Goal: Find specific page/section: Find specific page/section

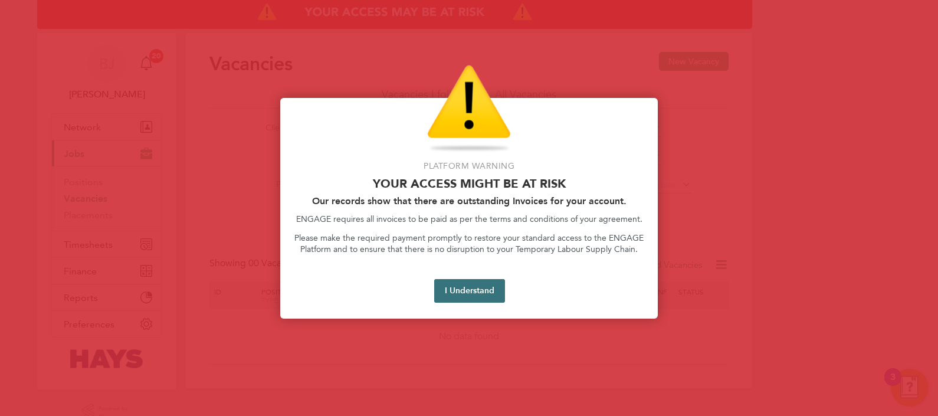
click at [476, 291] on button "I Understand" at bounding box center [469, 291] width 71 height 24
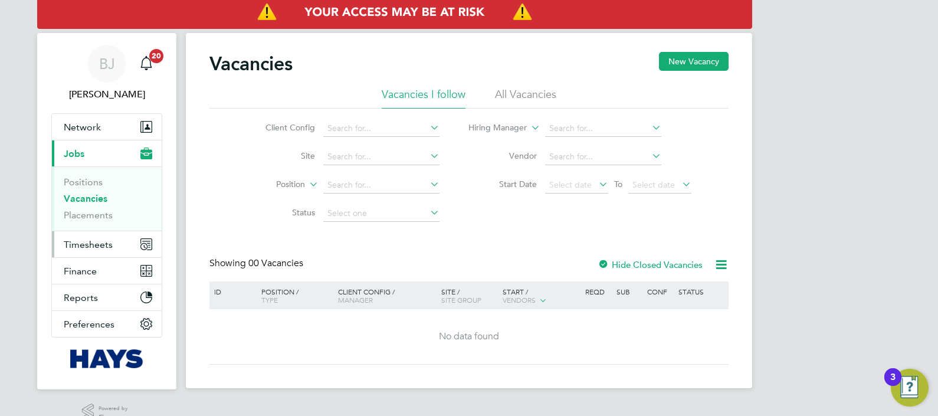
click at [91, 245] on span "Timesheets" at bounding box center [88, 244] width 49 height 11
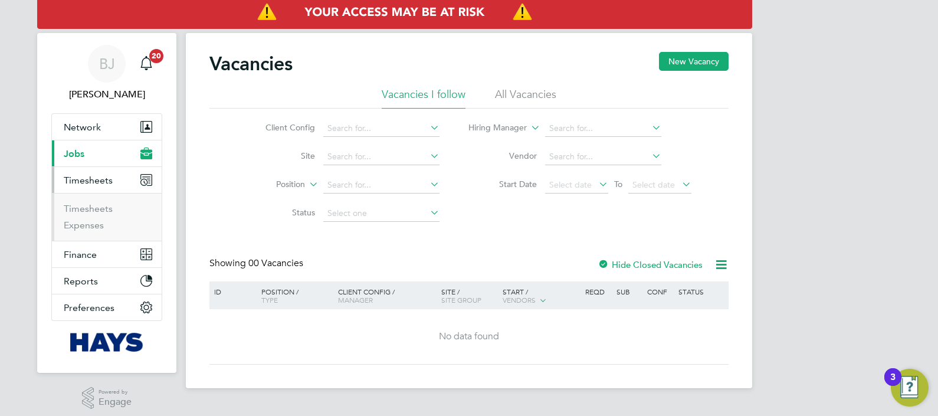
click at [76, 150] on span "Jobs" at bounding box center [74, 153] width 21 height 11
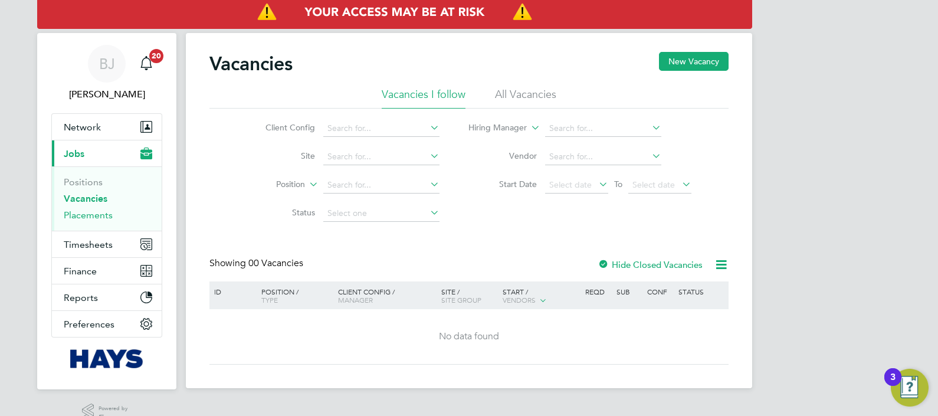
click at [97, 215] on link "Placements" at bounding box center [88, 214] width 49 height 11
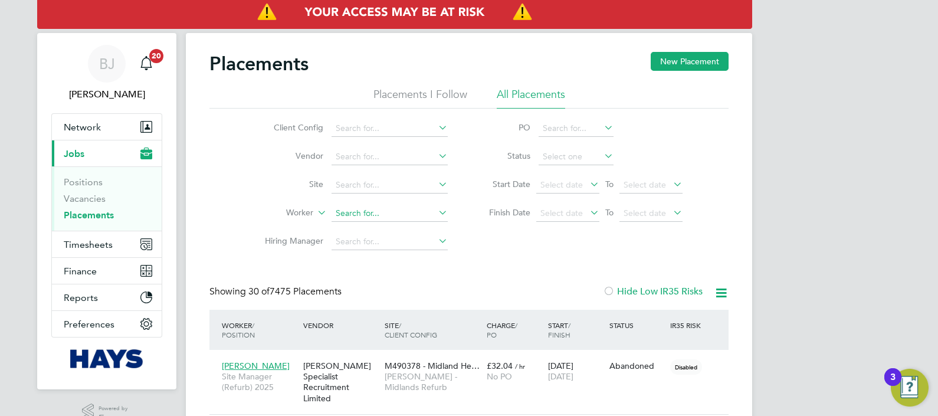
click at [345, 209] on input at bounding box center [390, 213] width 116 height 17
click at [86, 133] on button "Network" at bounding box center [107, 127] width 110 height 26
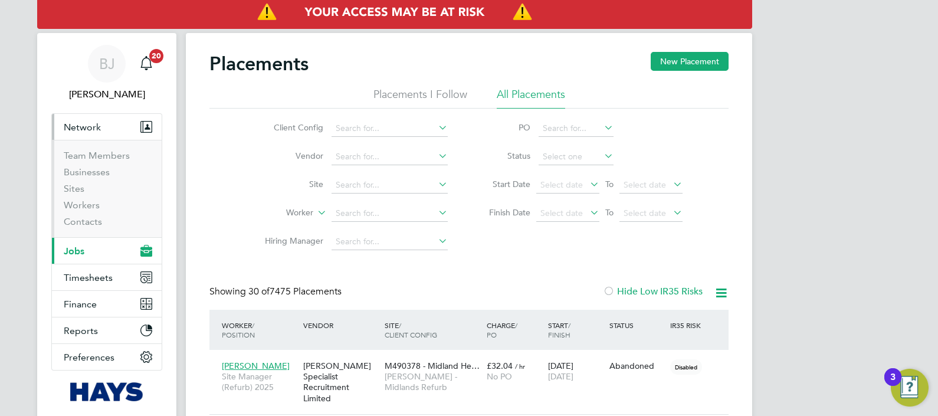
click at [74, 248] on span "Jobs" at bounding box center [74, 250] width 21 height 11
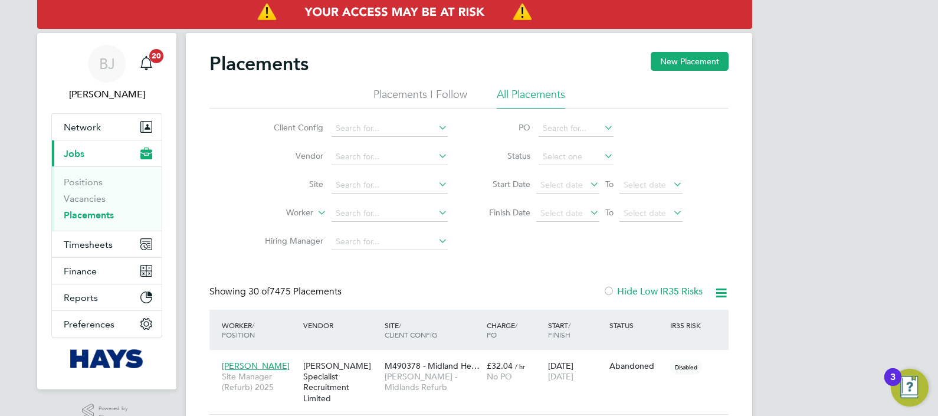
click at [87, 216] on link "Placements" at bounding box center [89, 214] width 50 height 11
click at [369, 215] on input at bounding box center [390, 213] width 116 height 17
click at [378, 336] on li "[PERSON_NAME]" at bounding box center [406, 342] width 149 height 16
type input "[PERSON_NAME]"
